Goal: Task Accomplishment & Management: Complete application form

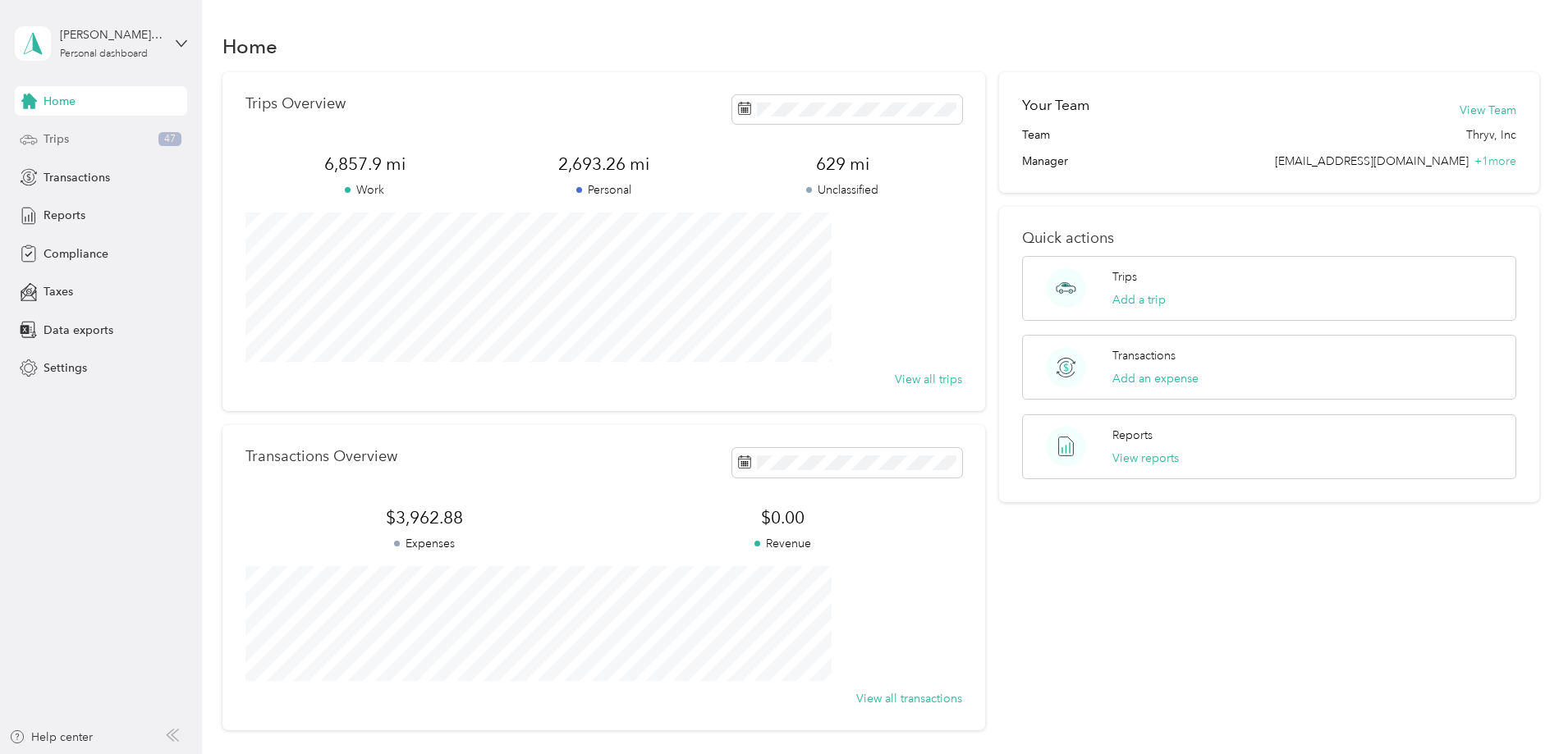
click at [74, 145] on div "Trips 47" at bounding box center [100, 140] width 172 height 30
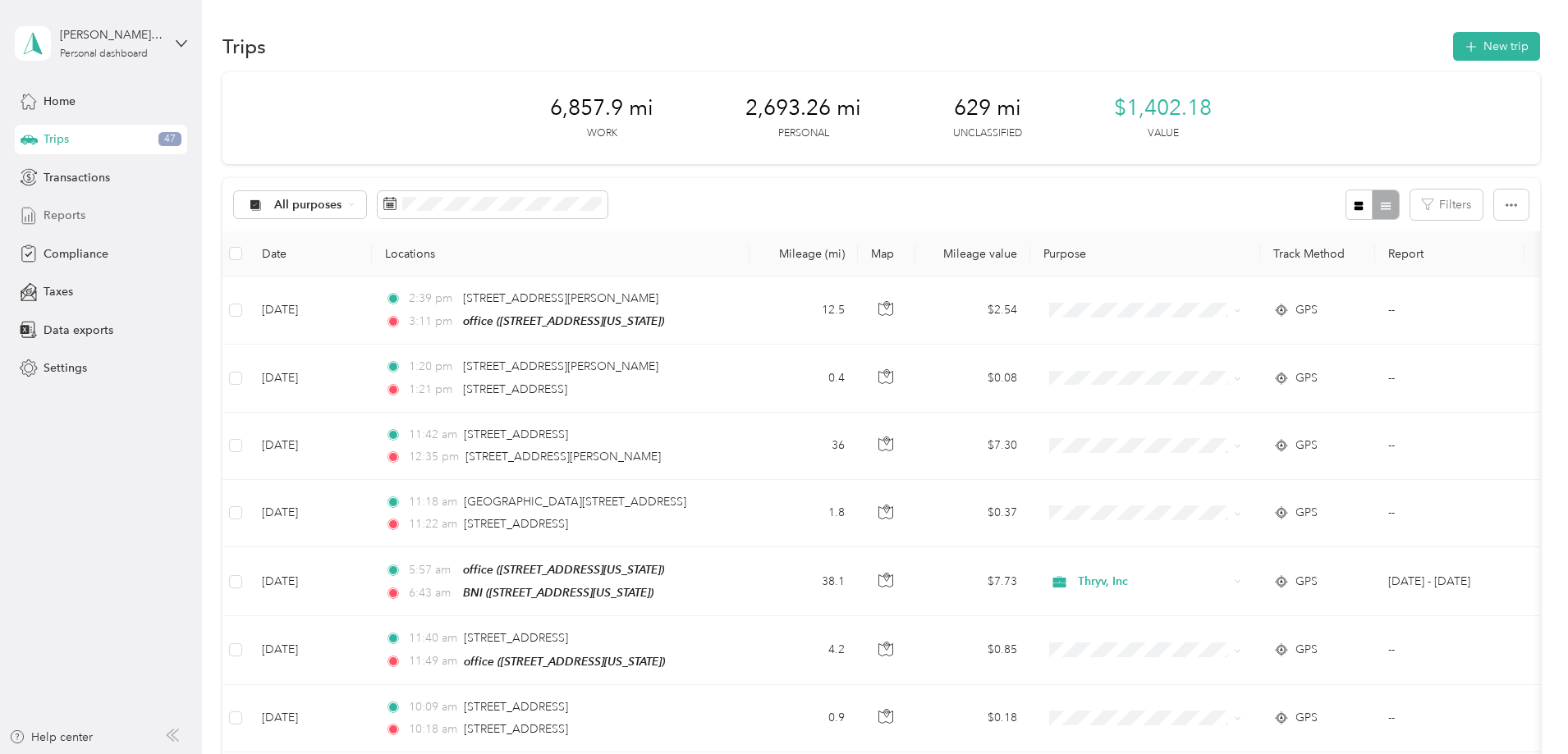
click at [87, 215] on div "Reports" at bounding box center [100, 216] width 172 height 30
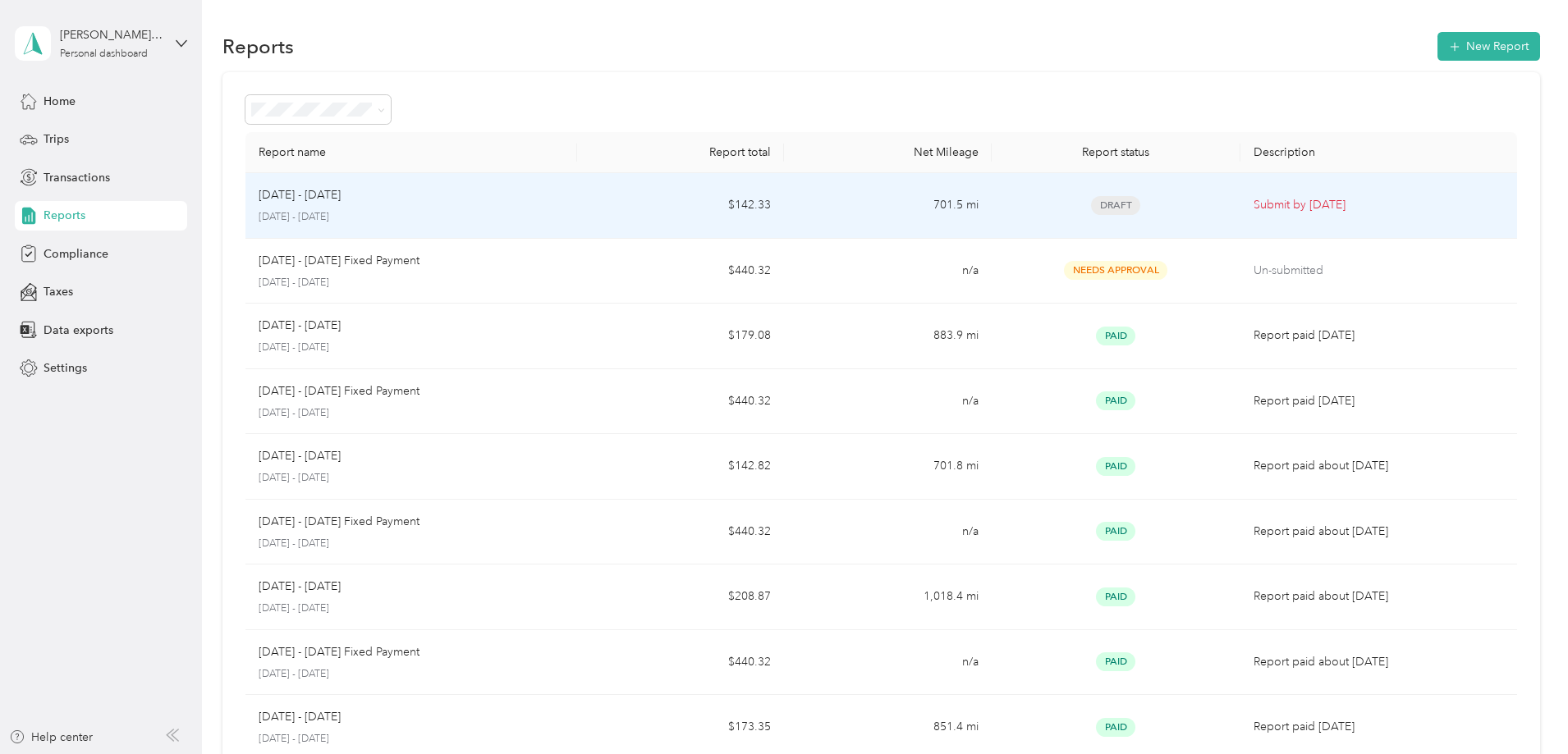
click at [1128, 206] on div "Draft" at bounding box center [1116, 205] width 223 height 19
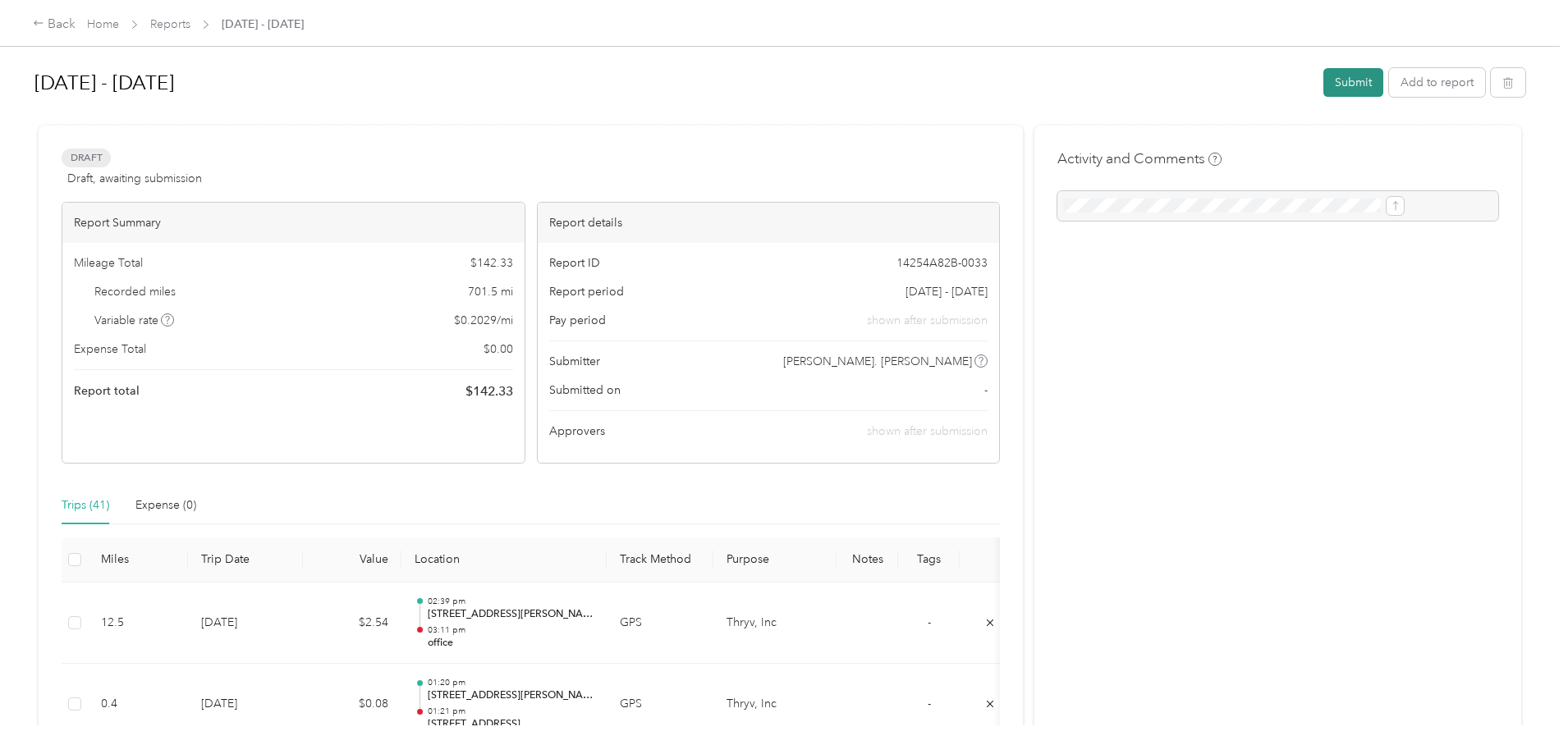
click at [1323, 81] on button "Submit" at bounding box center [1353, 83] width 60 height 29
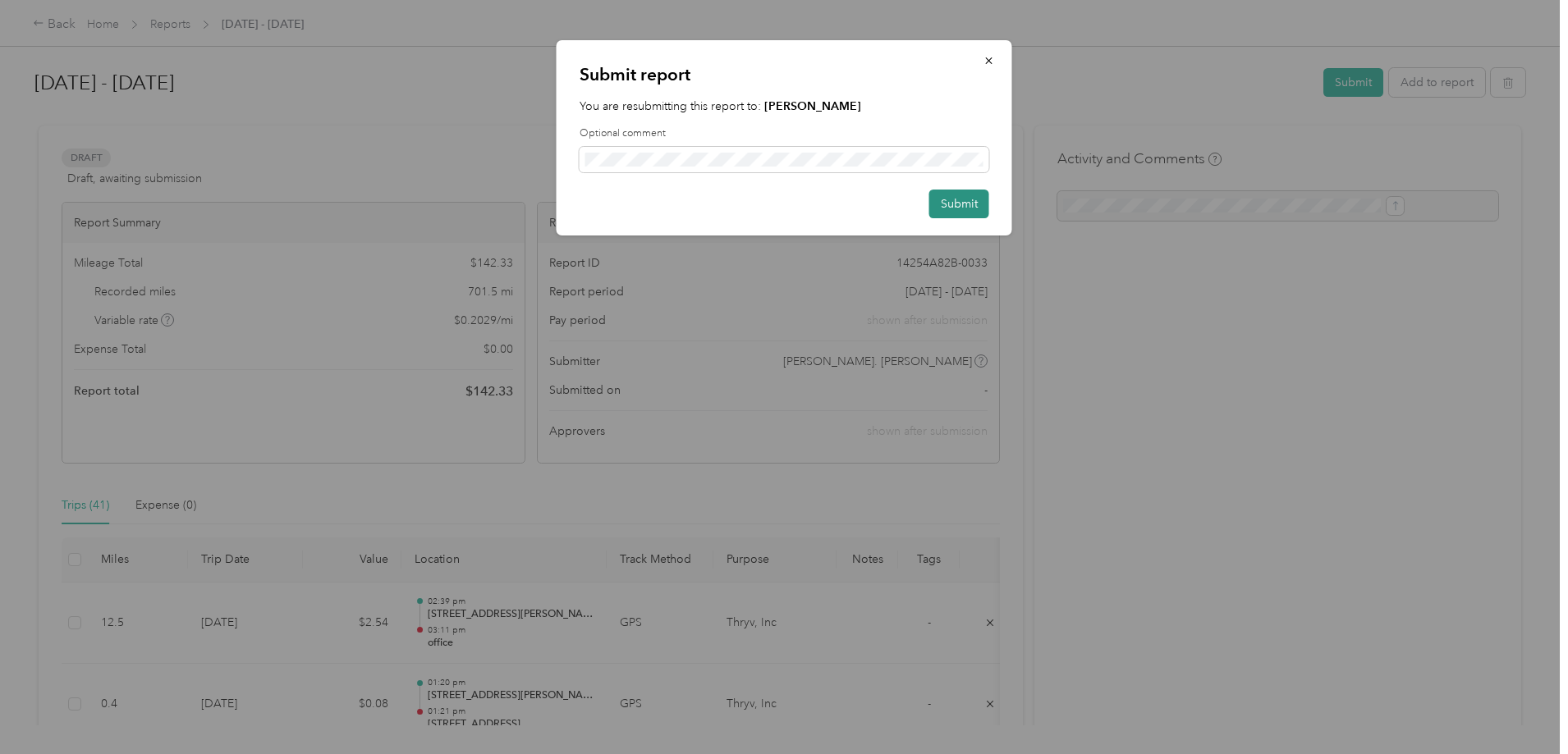
click at [953, 206] on button "Submit" at bounding box center [959, 204] width 60 height 29
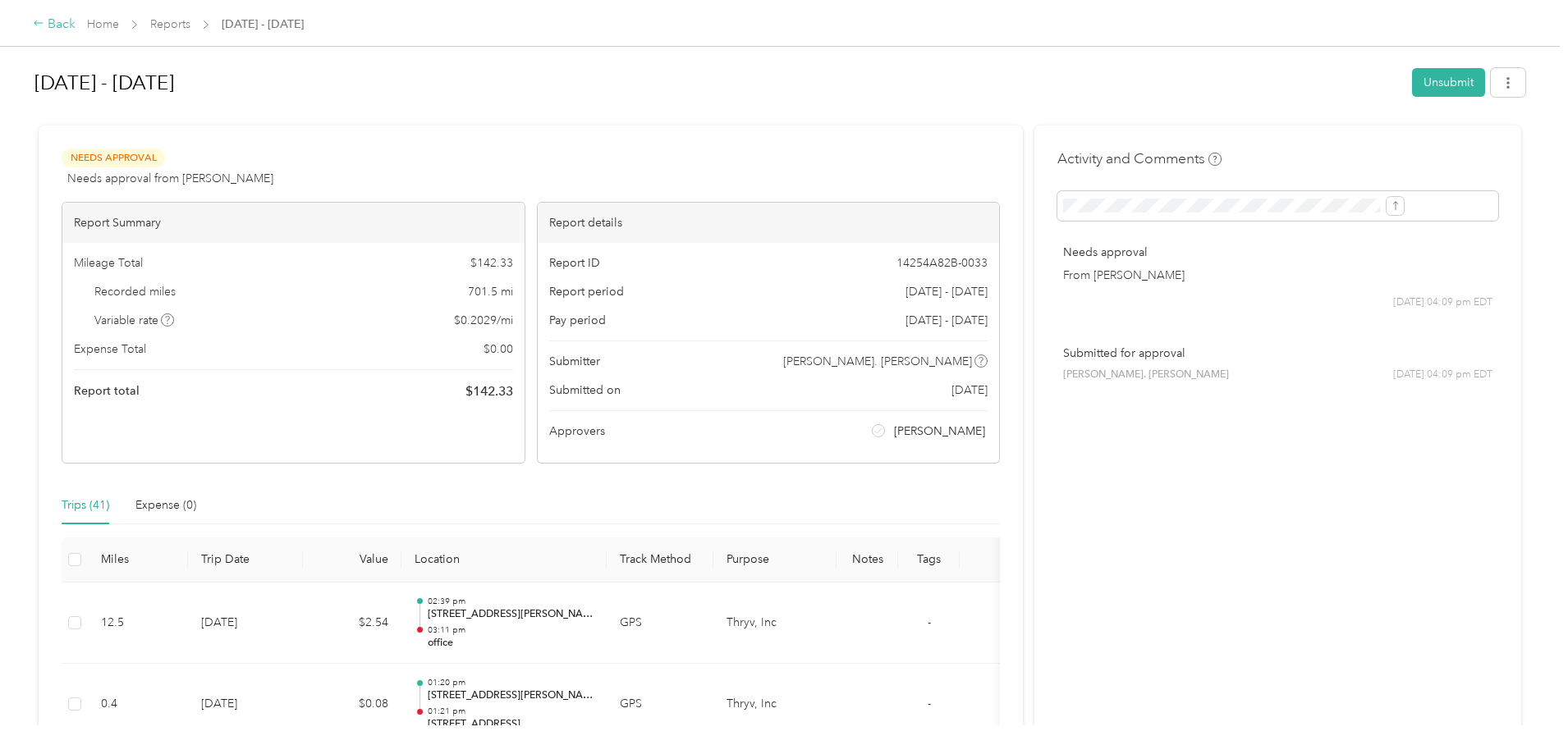
click at [75, 29] on div "Back" at bounding box center [54, 24] width 43 height 20
